Goal: Navigation & Orientation: Find specific page/section

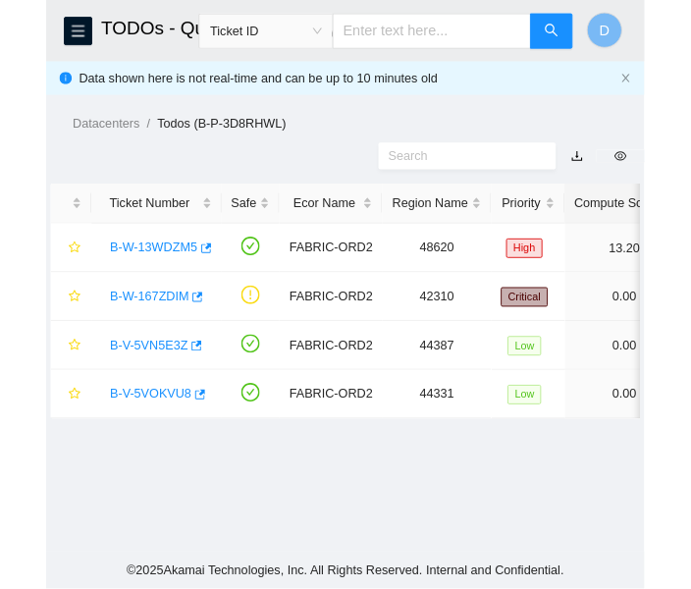
scroll to position [479, 0]
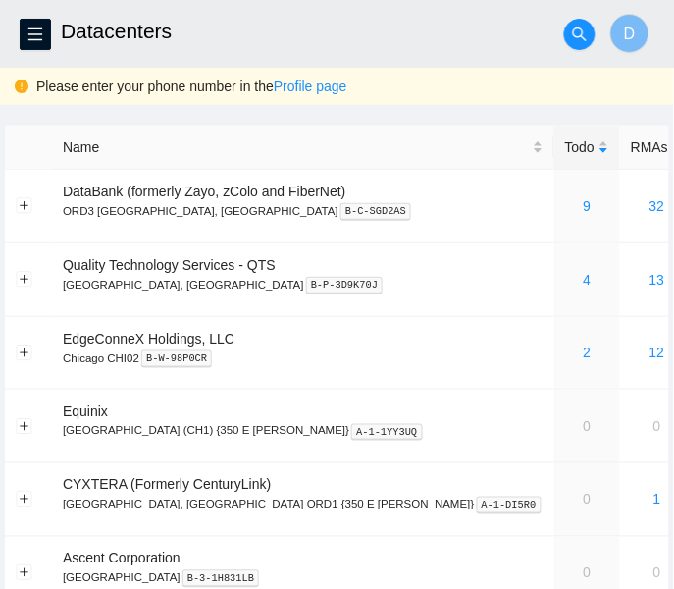
click at [343, 36] on h2 "Datacenters" at bounding box center [283, 31] width 445 height 63
click at [375, 56] on h2 "Datacenters" at bounding box center [283, 31] width 445 height 63
